Goal: Task Accomplishment & Management: Manage account settings

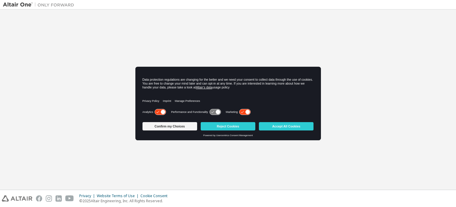
click at [163, 111] on icon at bounding box center [163, 112] width 4 height 4
click at [246, 110] on icon at bounding box center [248, 112] width 4 height 4
click at [184, 124] on button "Confirm my Choices" at bounding box center [170, 126] width 55 height 8
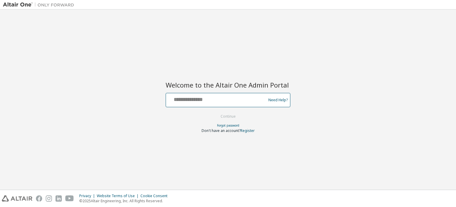
click at [190, 100] on input "text" at bounding box center [216, 98] width 97 height 9
type input "**********"
click at [207, 95] on input "**********" at bounding box center [216, 98] width 97 height 9
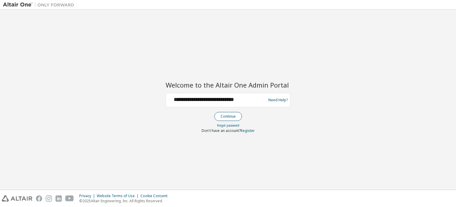
click at [228, 115] on button "Continue" at bounding box center [229, 116] width 28 height 9
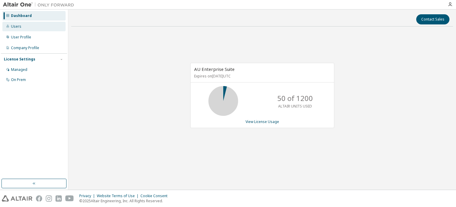
click at [25, 29] on div "Users" at bounding box center [33, 27] width 63 height 10
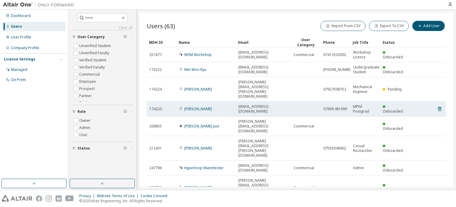
scroll to position [17, 0]
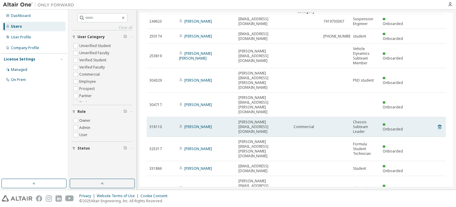
scroll to position [36, 0]
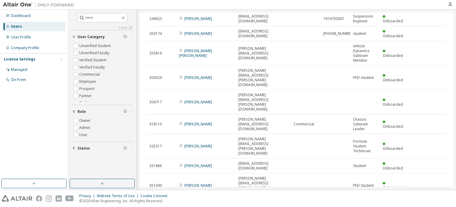
type input "*"
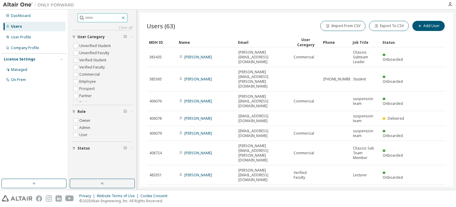
click at [126, 18] on icon "button" at bounding box center [123, 17] width 5 height 5
click at [125, 18] on icon "button" at bounding box center [123, 18] width 3 height 3
click at [420, 28] on span "button" at bounding box center [420, 25] width 5 height 5
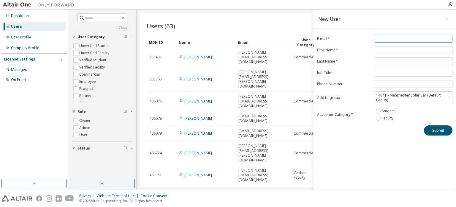
click at [388, 41] on span at bounding box center [414, 39] width 78 height 8
click at [392, 36] on input "email" at bounding box center [413, 38] width 75 height 5
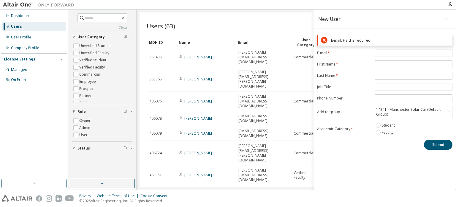
click at [347, 37] on div "E-mail: Field is required E-mail * First Name * Last Name * Job Title Phone Num…" at bounding box center [385, 92] width 143 height 115
click at [386, 54] on input "email" at bounding box center [413, 53] width 75 height 5
drag, startPoint x: 393, startPoint y: 53, endPoint x: 389, endPoint y: 54, distance: 3.9
click at [389, 54] on input "*********" at bounding box center [413, 53] width 75 height 5
type input "*"
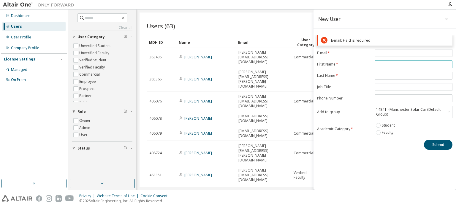
click at [391, 61] on span at bounding box center [414, 64] width 78 height 8
click at [391, 65] on input "text" at bounding box center [413, 64] width 75 height 5
type input "*******"
click at [390, 77] on input "text" at bounding box center [413, 75] width 75 height 5
type input "*****"
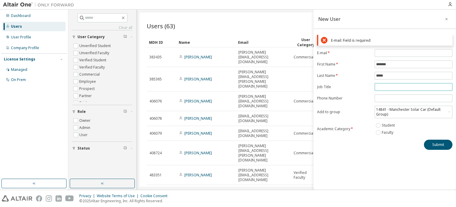
click at [396, 84] on input "text" at bounding box center [413, 86] width 75 height 5
click at [387, 111] on div "14841 - Manchester Solar Car (Default Group)" at bounding box center [411, 111] width 70 height 11
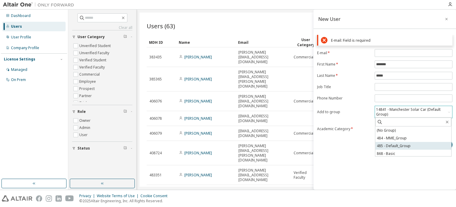
click at [409, 144] on li "485 - Default_Group" at bounding box center [414, 146] width 76 height 8
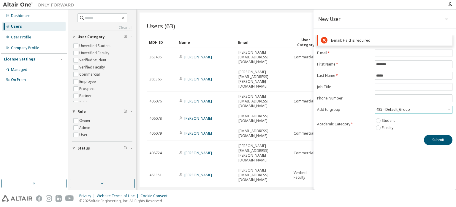
click at [420, 112] on div "485 - Default_Group" at bounding box center [413, 109] width 77 height 7
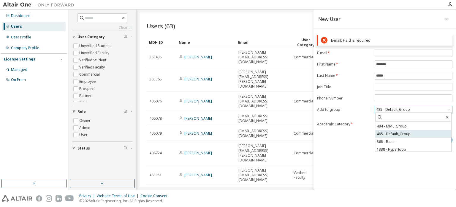
scroll to position [29, 0]
click at [413, 172] on div "New User E-mail: Field is required E-mail * First Name * ******* Last Name * **…" at bounding box center [385, 100] width 143 height 180
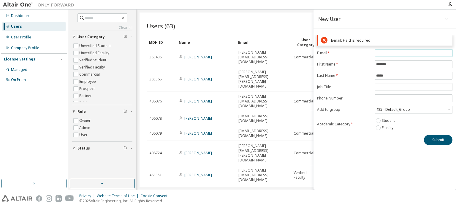
click at [395, 51] on input "email" at bounding box center [413, 53] width 75 height 5
paste input "**********"
type input "**********"
click at [389, 85] on form "**********" at bounding box center [384, 90] width 135 height 82
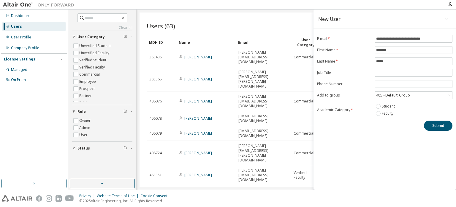
click at [390, 147] on div "**********" at bounding box center [385, 100] width 143 height 180
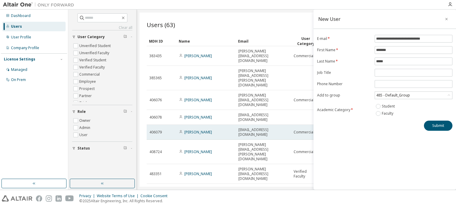
scroll to position [0, 0]
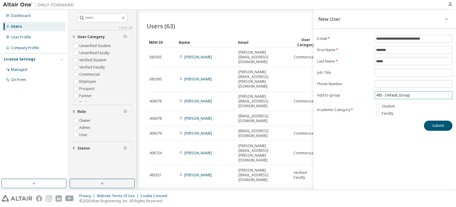
click at [397, 94] on div "485 - Default_Group" at bounding box center [394, 95] width 36 height 7
click at [395, 165] on div "**********" at bounding box center [385, 100] width 143 height 180
drag, startPoint x: 412, startPoint y: 87, endPoint x: 425, endPoint y: 183, distance: 96.2
click at [425, 183] on div "**********" at bounding box center [385, 100] width 143 height 180
click at [402, 92] on div "485 - Default_Group" at bounding box center [413, 95] width 77 height 7
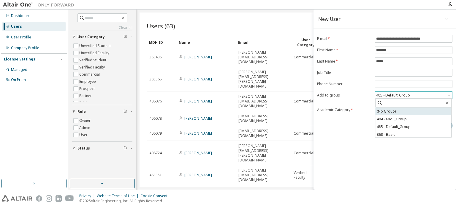
click at [398, 112] on li "(No Group)" at bounding box center [414, 111] width 76 height 8
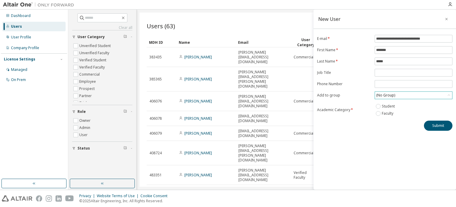
click at [397, 97] on div "(No Group)" at bounding box center [413, 95] width 77 height 7
click at [380, 160] on div "**********" at bounding box center [385, 100] width 143 height 180
click at [439, 126] on button "Submit" at bounding box center [438, 125] width 29 height 10
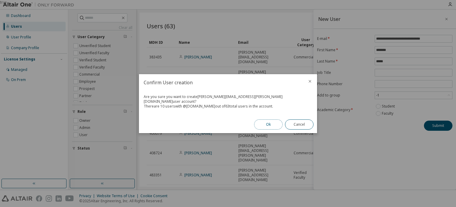
click at [269, 122] on button "Ok" at bounding box center [268, 124] width 29 height 10
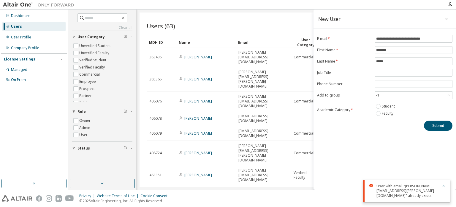
click at [444, 185] on icon "button" at bounding box center [444, 186] width 2 height 2
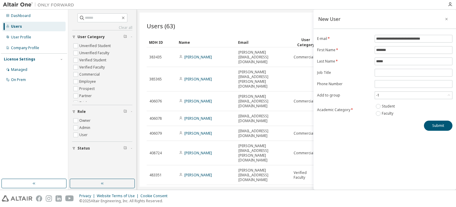
click at [352, 24] on div "New User" at bounding box center [385, 19] width 143 height 19
click at [280, 27] on div "Users (63) Import From CSV Export To CSV Add User" at bounding box center [297, 26] width 300 height 12
click at [445, 18] on icon "button" at bounding box center [447, 19] width 4 height 5
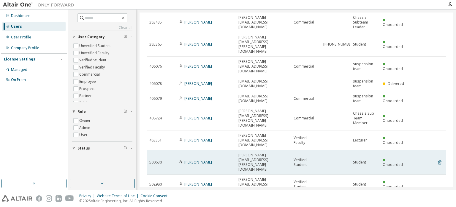
scroll to position [36, 0]
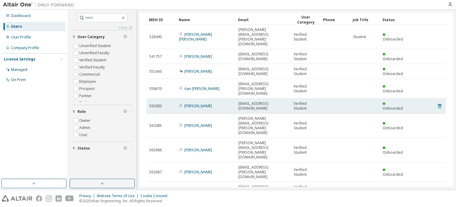
scroll to position [30, 0]
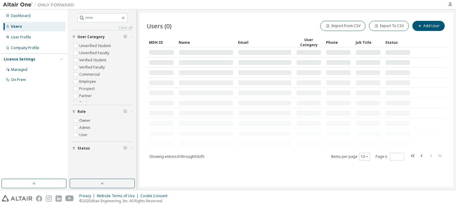
scroll to position [0, 0]
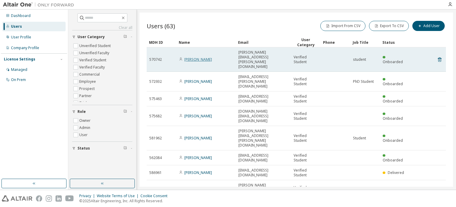
click at [201, 57] on link "[PERSON_NAME]" at bounding box center [199, 59] width 28 height 5
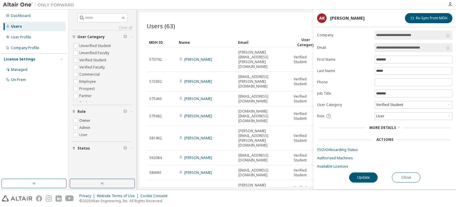
click at [398, 126] on icon at bounding box center [398, 126] width 1 height 1
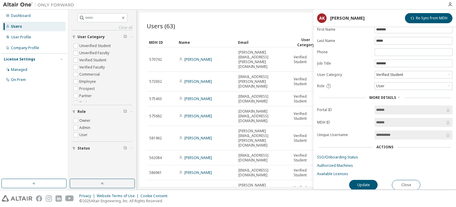
scroll to position [31, 0]
click at [263, 24] on div "Users (63) Import From CSV Export To CSV Add User" at bounding box center [297, 26] width 300 height 12
click at [243, 18] on div "Users (63) Import From CSV Export To CSV Add User Clear Load Save Save As Field…" at bounding box center [297, 99] width 314 height 174
click at [415, 180] on button "Close" at bounding box center [406, 184] width 29 height 10
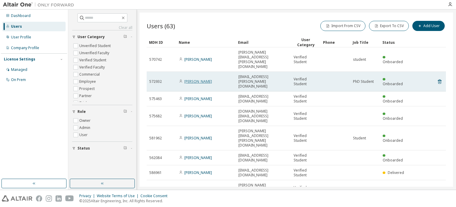
click at [205, 79] on link "[PERSON_NAME]" at bounding box center [199, 81] width 28 height 5
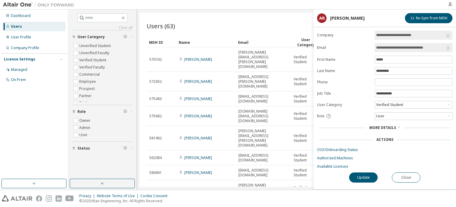
click at [254, 24] on div "Users (63) Import From CSV Export To CSV Add User" at bounding box center [297, 26] width 300 height 12
click at [259, 18] on div "Users (63) Import From CSV Export To CSV Add User Clear Load Save Save As Field…" at bounding box center [297, 99] width 314 height 174
click at [411, 179] on button "Close" at bounding box center [406, 177] width 29 height 10
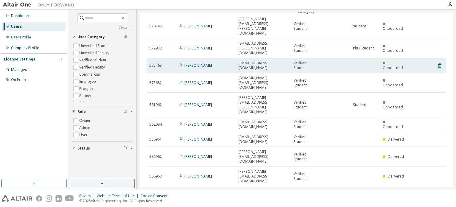
scroll to position [36, 0]
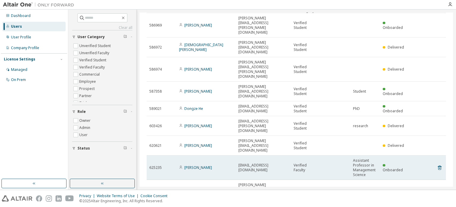
scroll to position [45, 0]
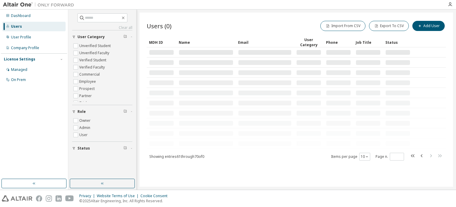
scroll to position [0, 0]
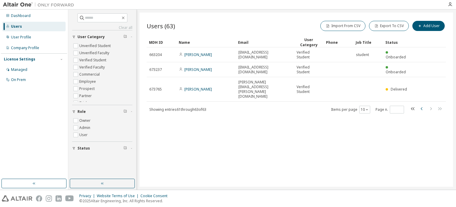
click at [425, 105] on icon "button" at bounding box center [422, 108] width 7 height 7
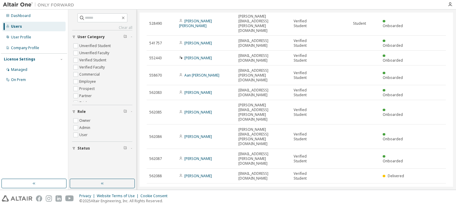
click at [419, 206] on icon "button" at bounding box center [422, 209] width 7 height 7
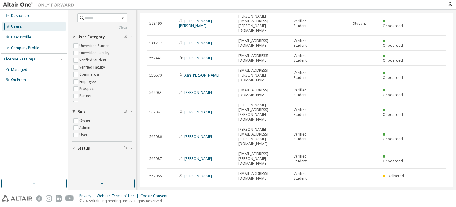
click at [428, 206] on icon "button" at bounding box center [431, 209] width 7 height 7
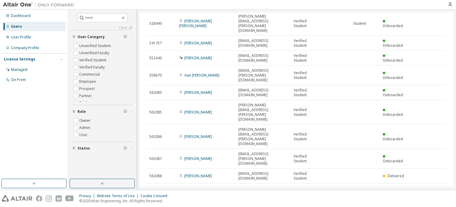
click at [419, 206] on icon "button" at bounding box center [422, 209] width 7 height 7
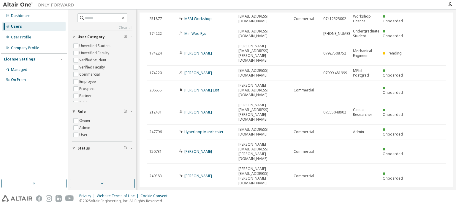
scroll to position [17, 0]
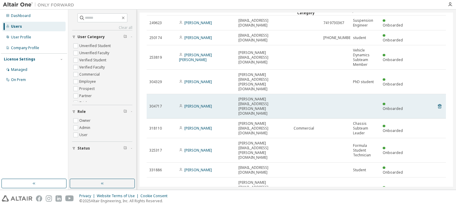
scroll to position [36, 0]
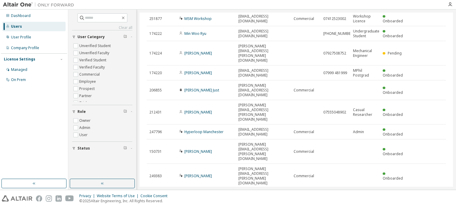
scroll to position [17, 0]
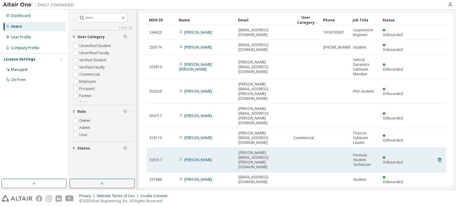
scroll to position [36, 0]
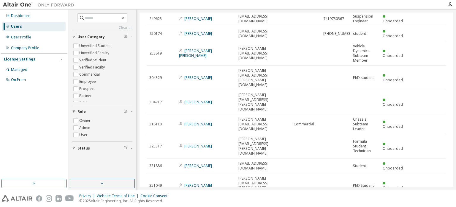
type input "*"
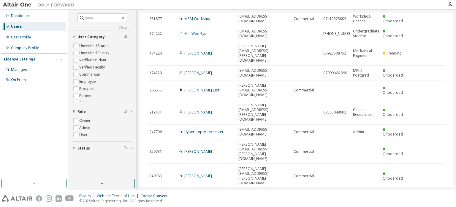
scroll to position [17, 0]
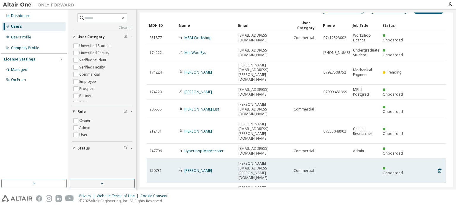
click at [219, 168] on div "[PERSON_NAME]" at bounding box center [206, 170] width 54 height 5
click at [204, 168] on link "[PERSON_NAME]" at bounding box center [199, 170] width 28 height 5
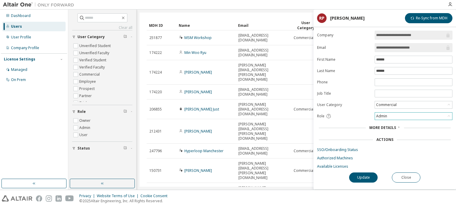
click at [402, 115] on div "Admin" at bounding box center [413, 115] width 77 height 7
click at [392, 128] on span "More Details" at bounding box center [383, 127] width 27 height 5
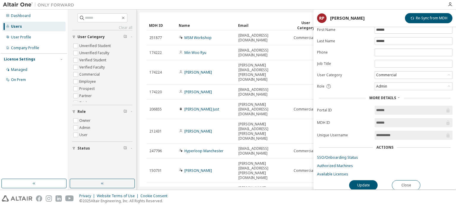
scroll to position [31, 0]
click at [288, 178] on div "Users (63) Import From CSV Export To CSV Add User Clear Load Save Save As Field…" at bounding box center [297, 99] width 314 height 174
click at [413, 182] on button "Close" at bounding box center [406, 184] width 29 height 10
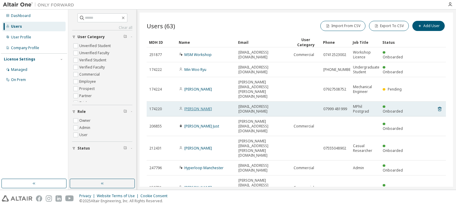
click at [198, 106] on link "[PERSON_NAME]" at bounding box center [199, 108] width 28 height 5
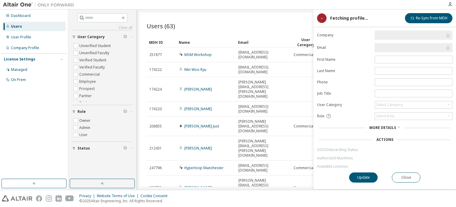
click at [381, 125] on span "More Details" at bounding box center [383, 127] width 27 height 5
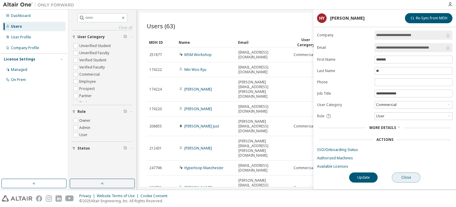
click at [403, 177] on button "Close" at bounding box center [406, 177] width 29 height 10
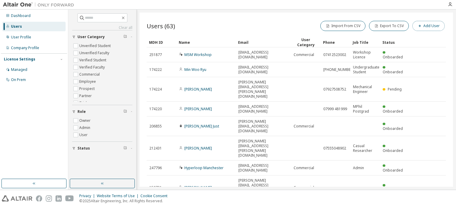
click at [424, 26] on button "Add User" at bounding box center [429, 26] width 32 height 10
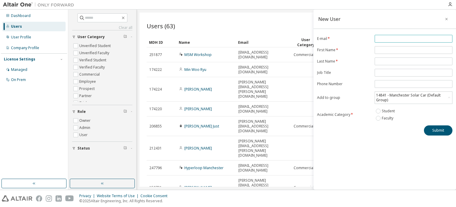
click at [396, 38] on input "email" at bounding box center [413, 38] width 75 height 5
click at [379, 50] on form "E-mail * First Name * Last Name * Job Title Phone Number Add to group 14841 - M…" at bounding box center [384, 78] width 135 height 87
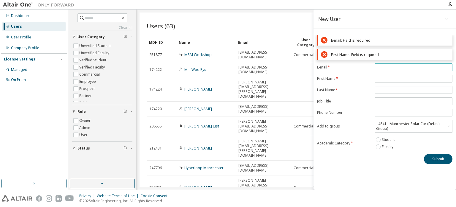
click at [391, 65] on input "email" at bounding box center [413, 67] width 75 height 5
paste input "**********"
type input "**********"
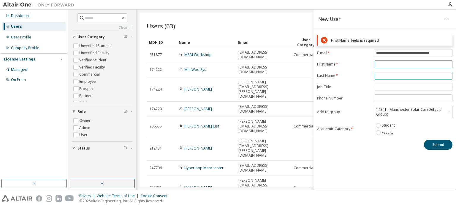
click at [387, 77] on form "**********" at bounding box center [384, 92] width 135 height 87
type input "*******"
click at [388, 75] on form "**********" at bounding box center [384, 92] width 135 height 87
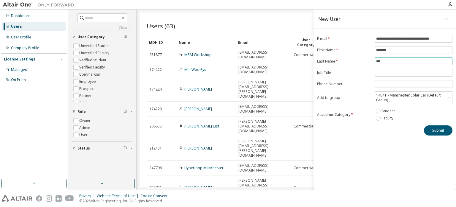
type input "***"
click at [353, 144] on div "**********" at bounding box center [385, 100] width 143 height 180
click at [413, 96] on div "14841 - Manchester Solar Car (Default Group)" at bounding box center [411, 97] width 70 height 11
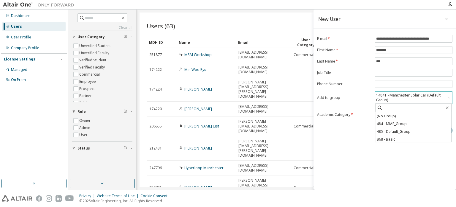
scroll to position [29, 0]
click at [412, 125] on li "1403 - Manchester FS" at bounding box center [414, 126] width 76 height 8
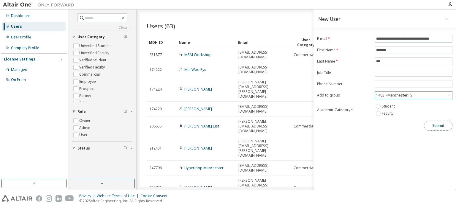
click at [434, 124] on button "Submit" at bounding box center [438, 125] width 29 height 10
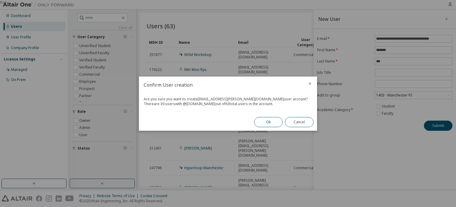
click at [271, 121] on button "Ok" at bounding box center [268, 122] width 29 height 10
click at [305, 121] on button "Close" at bounding box center [299, 122] width 29 height 10
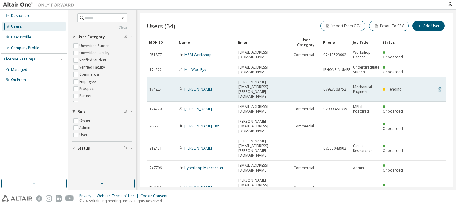
click at [438, 86] on icon at bounding box center [439, 89] width 5 height 7
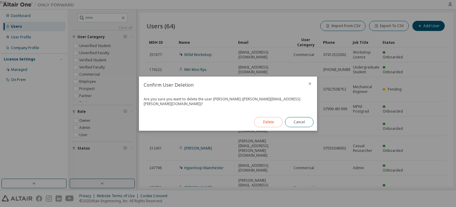
click at [275, 119] on button "Delete" at bounding box center [268, 122] width 29 height 10
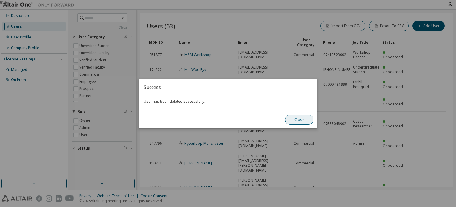
click at [302, 119] on button "Close" at bounding box center [299, 119] width 29 height 10
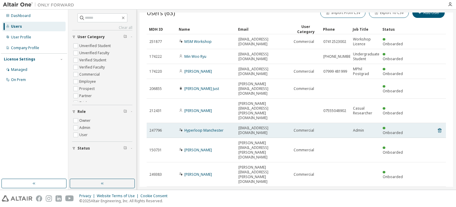
scroll to position [17, 0]
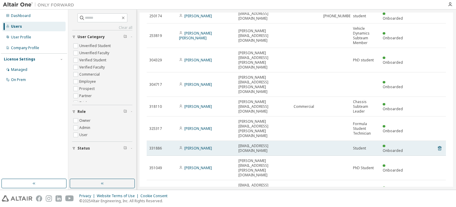
scroll to position [41, 0]
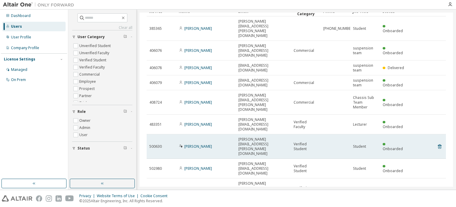
scroll to position [31, 0]
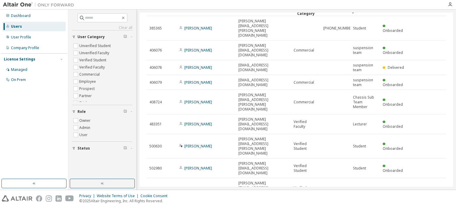
type input "*"
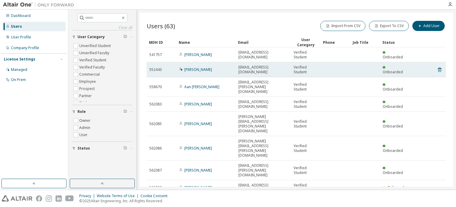
click at [181, 70] on icon at bounding box center [181, 69] width 4 height 4
click at [189, 69] on link "[PERSON_NAME]" at bounding box center [199, 69] width 28 height 5
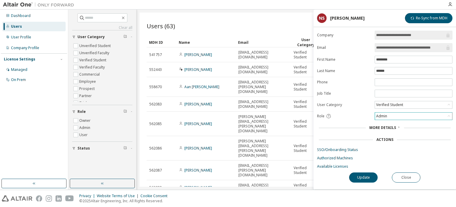
click at [389, 118] on div "Admin" at bounding box center [413, 115] width 77 height 7
click at [389, 135] on li "User" at bounding box center [414, 138] width 76 height 8
click at [370, 177] on button "Update" at bounding box center [363, 177] width 29 height 10
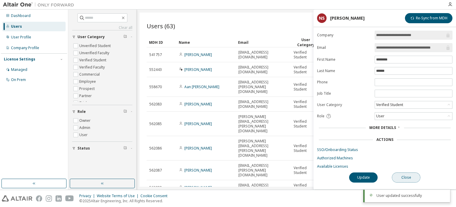
click at [402, 176] on button "Close" at bounding box center [406, 177] width 29 height 10
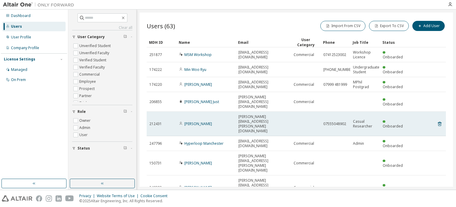
scroll to position [17, 0]
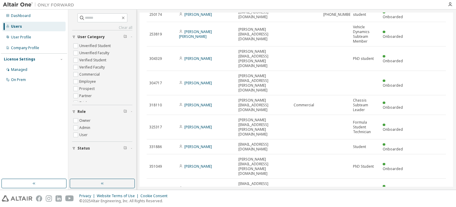
scroll to position [41, 0]
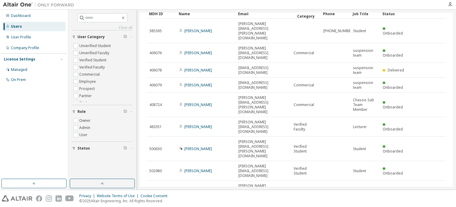
scroll to position [31, 0]
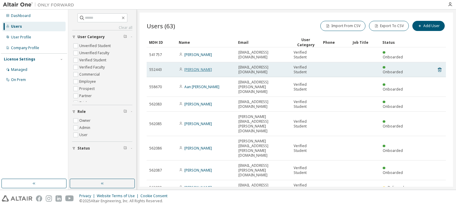
click at [198, 70] on link "[PERSON_NAME]" at bounding box center [199, 69] width 28 height 5
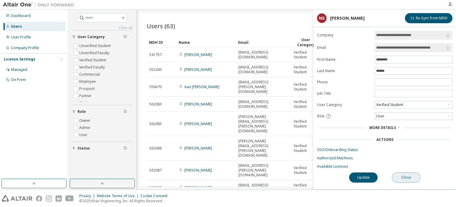
click at [412, 173] on button "Close" at bounding box center [406, 177] width 29 height 10
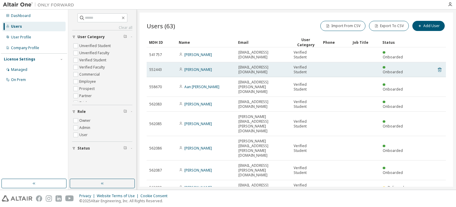
click at [437, 70] on icon at bounding box center [439, 69] width 5 height 7
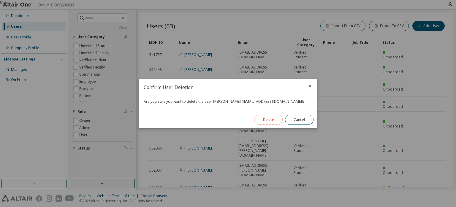
click at [269, 122] on button "Delete" at bounding box center [268, 119] width 29 height 10
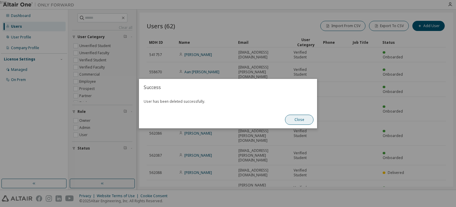
click at [292, 119] on button "Close" at bounding box center [299, 119] width 29 height 10
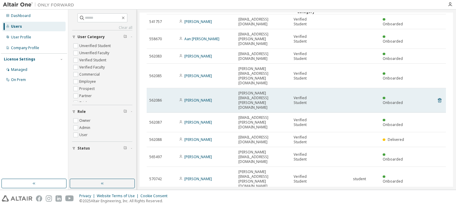
scroll to position [36, 0]
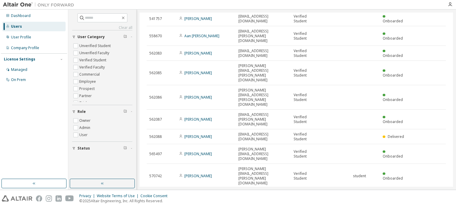
type input "*"
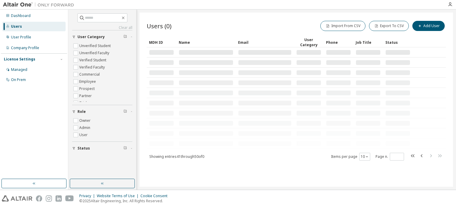
scroll to position [0, 0]
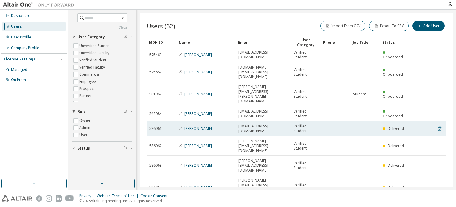
click at [437, 125] on icon at bounding box center [439, 128] width 5 height 7
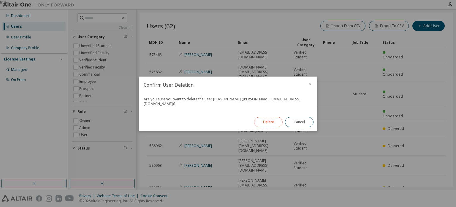
click at [269, 122] on button "Delete" at bounding box center [268, 122] width 29 height 10
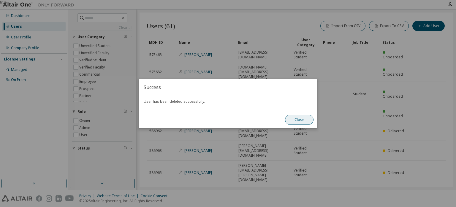
click at [305, 116] on button "Close" at bounding box center [299, 119] width 29 height 10
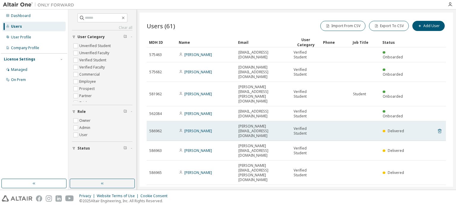
click at [439, 130] on icon at bounding box center [439, 130] width 1 height 1
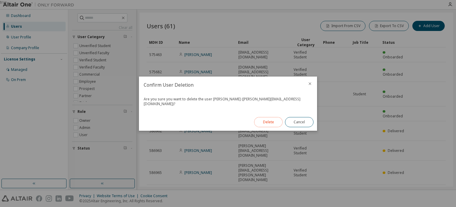
click at [272, 122] on button "Delete" at bounding box center [268, 122] width 29 height 10
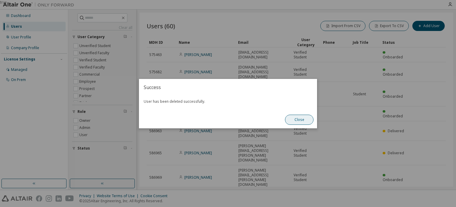
click at [295, 117] on button "Close" at bounding box center [299, 119] width 29 height 10
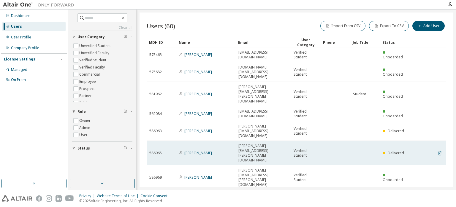
click at [439, 152] on icon at bounding box center [439, 152] width 1 height 1
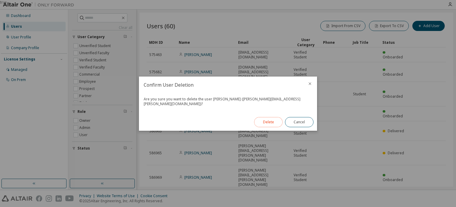
click at [272, 123] on button "Delete" at bounding box center [268, 122] width 29 height 10
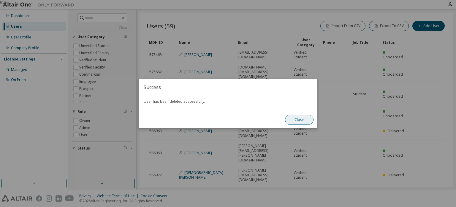
click at [293, 116] on button "Close" at bounding box center [299, 119] width 29 height 10
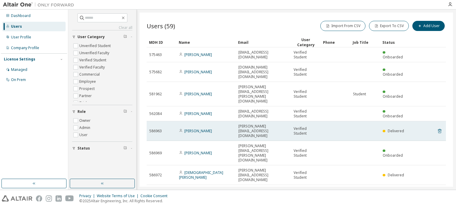
click at [438, 129] on icon at bounding box center [440, 131] width 4 height 4
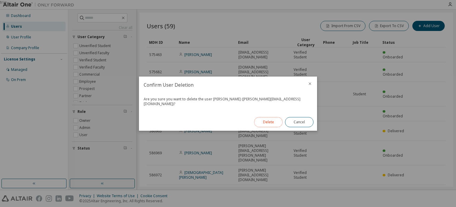
click at [262, 119] on button "Delete" at bounding box center [268, 122] width 29 height 10
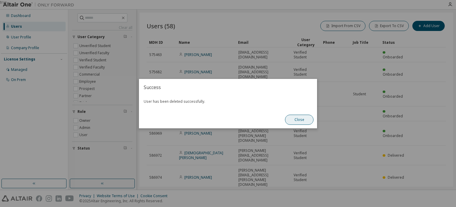
click at [298, 122] on button "Close" at bounding box center [299, 119] width 29 height 10
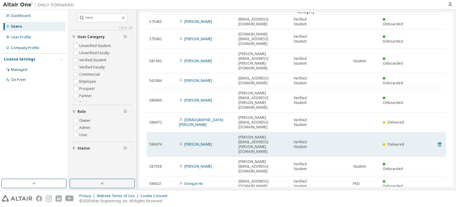
scroll to position [36, 0]
